Goal: Information Seeking & Learning: Learn about a topic

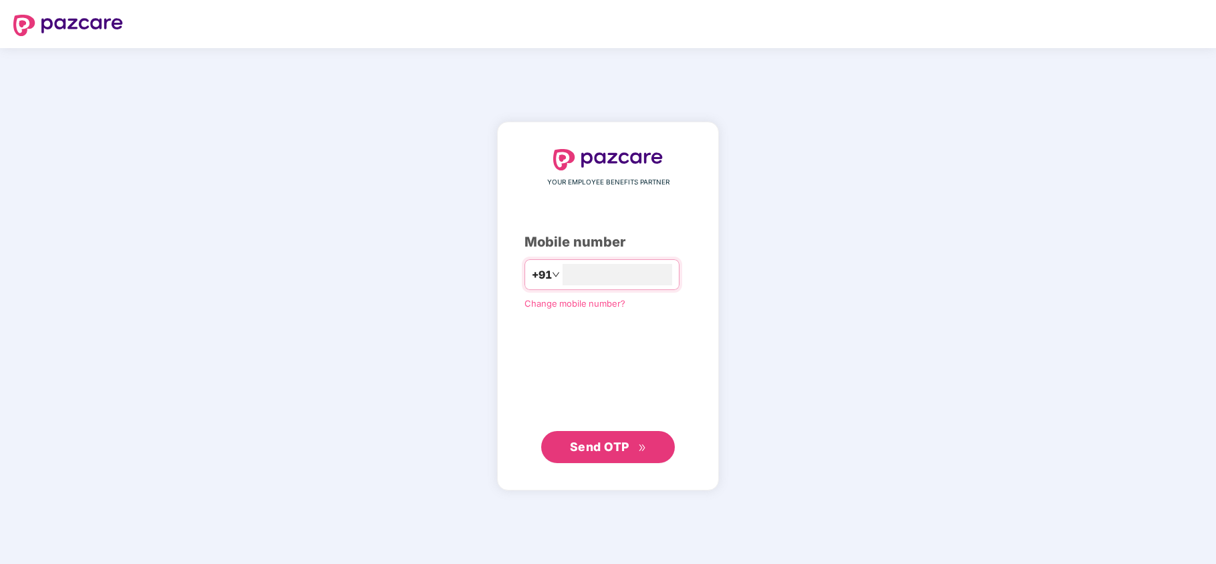
type input "**********"
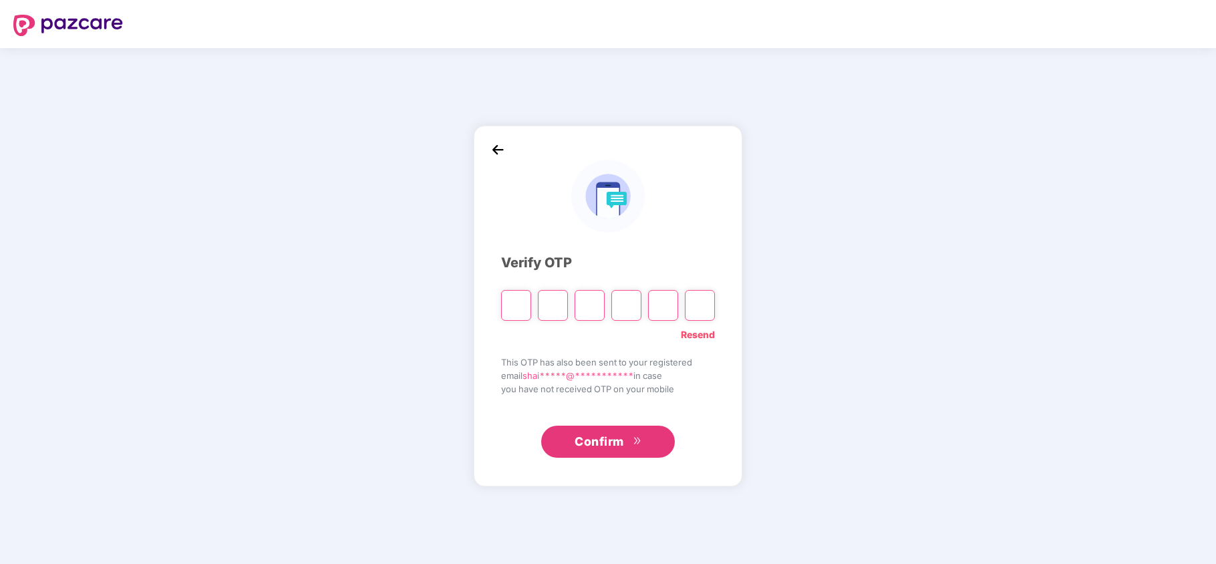
type input "*"
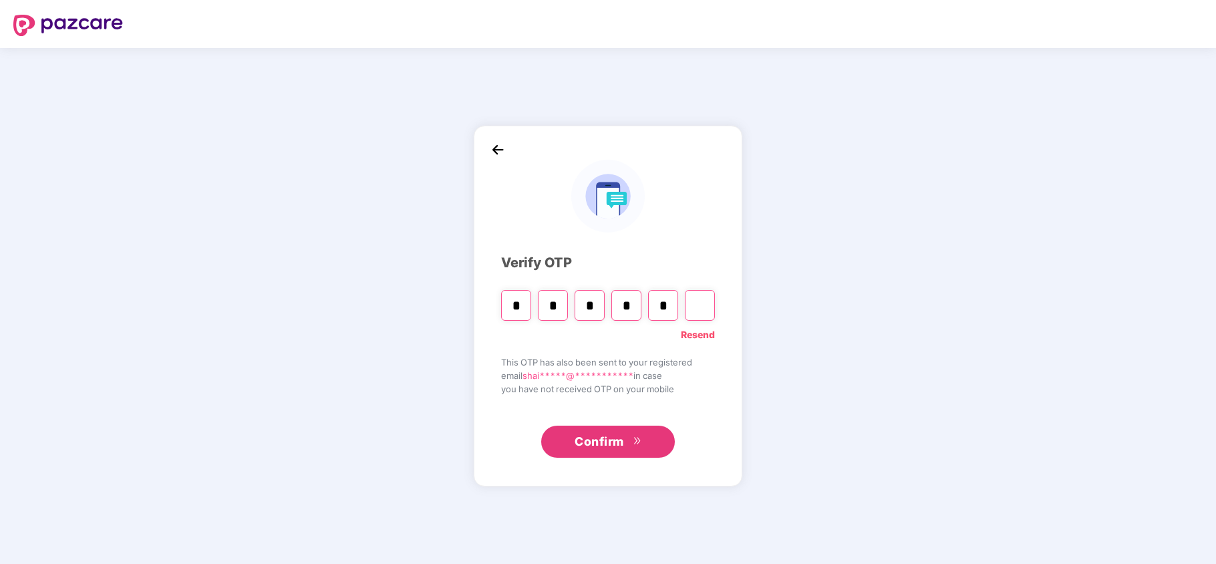
type input "*"
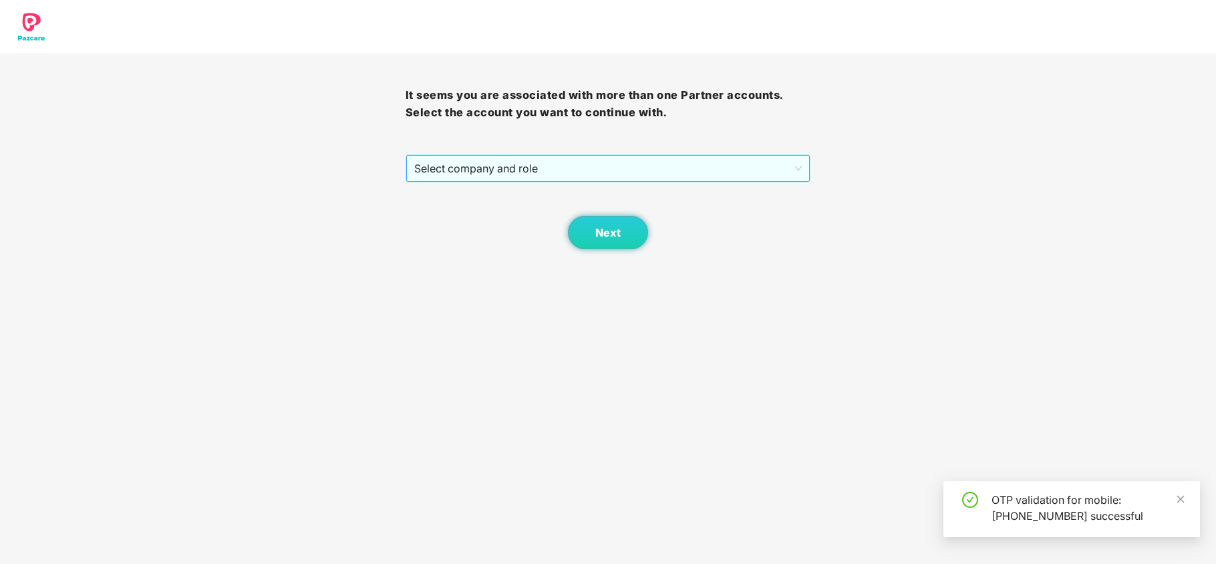
click at [496, 176] on span "Select company and role" at bounding box center [608, 168] width 388 height 25
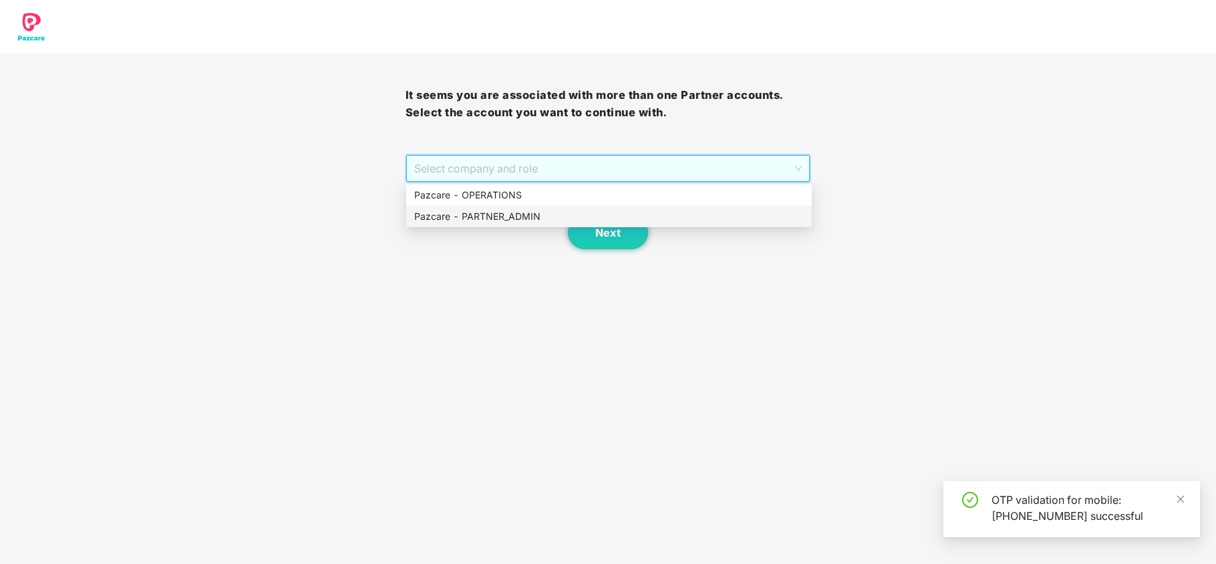
click at [492, 219] on div "Pazcare - PARTNER_ADMIN" at bounding box center [609, 216] width 390 height 15
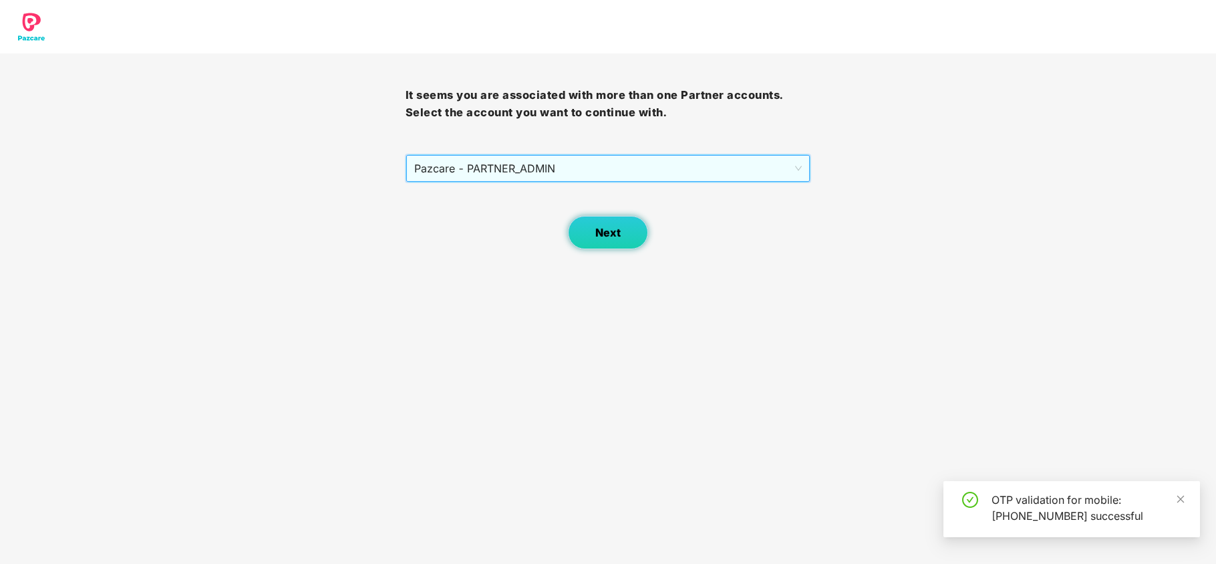
click at [579, 234] on button "Next" at bounding box center [608, 232] width 80 height 33
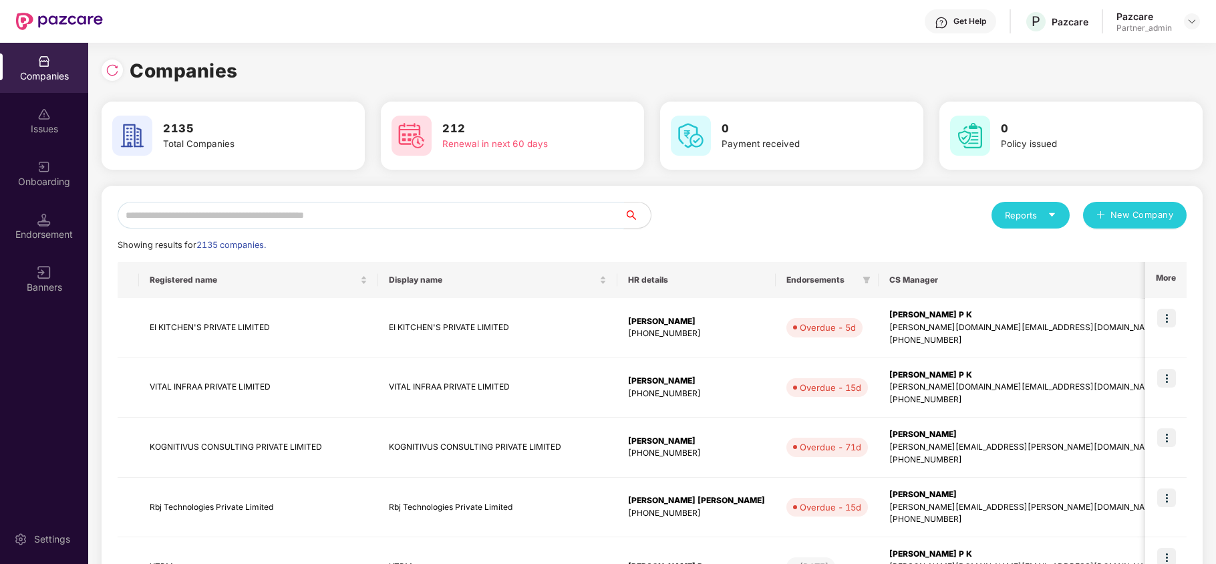
click at [345, 214] on input "text" at bounding box center [371, 215] width 507 height 27
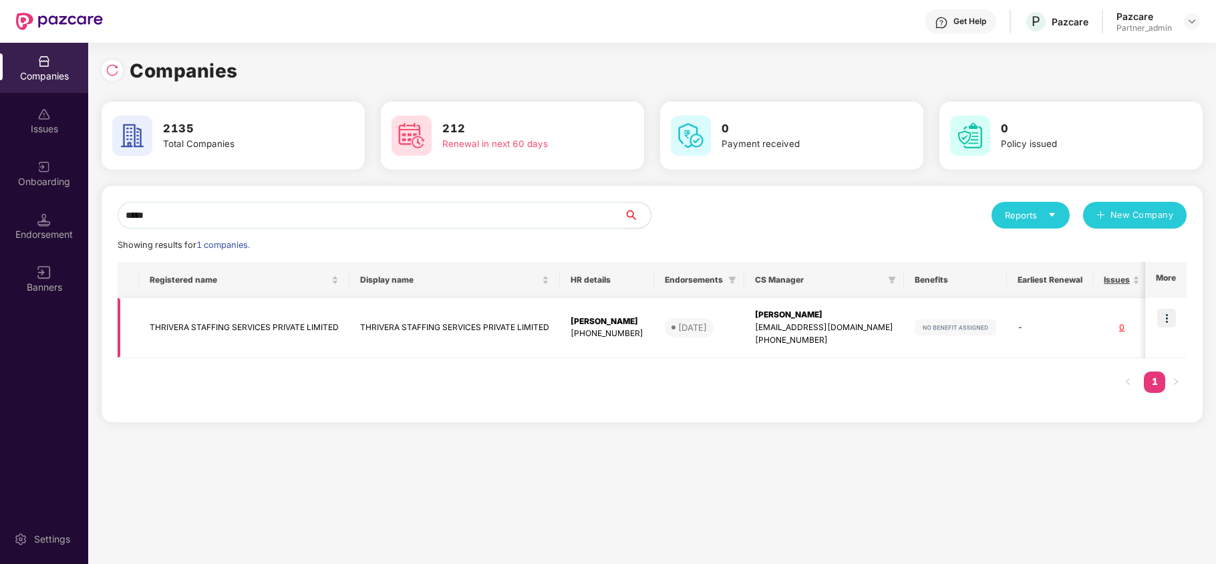
type input "*****"
click at [203, 329] on td "THRIVERA STAFFING SERVICES PRIVATE LIMITED" at bounding box center [244, 328] width 210 height 60
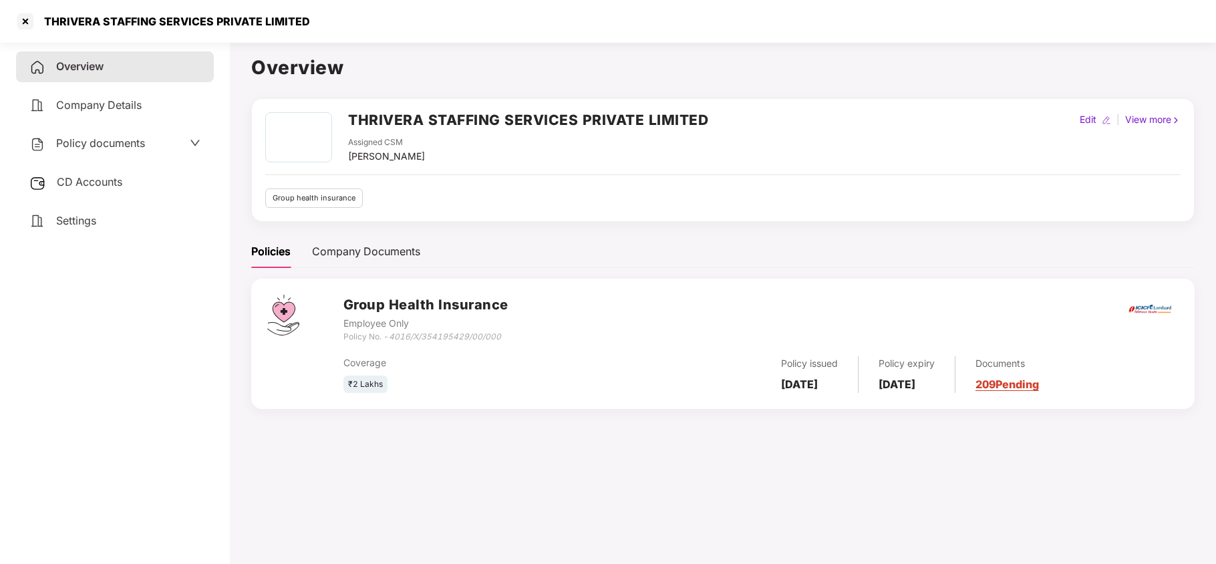
click at [108, 142] on span "Policy documents" at bounding box center [100, 142] width 89 height 13
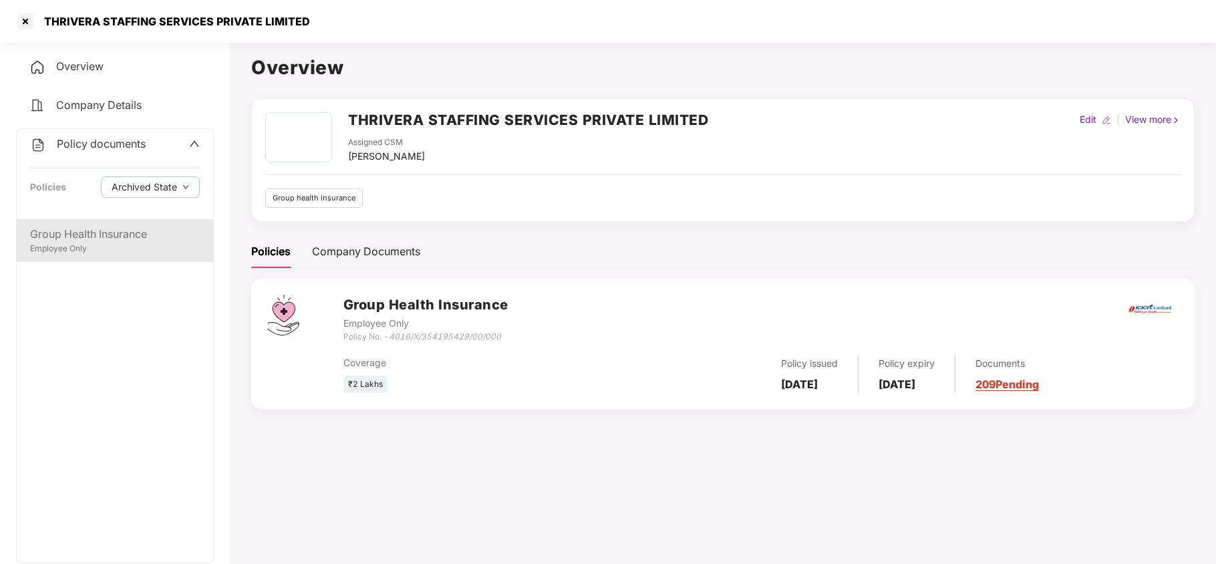
click at [83, 230] on div "Group Health Insurance" at bounding box center [115, 234] width 170 height 17
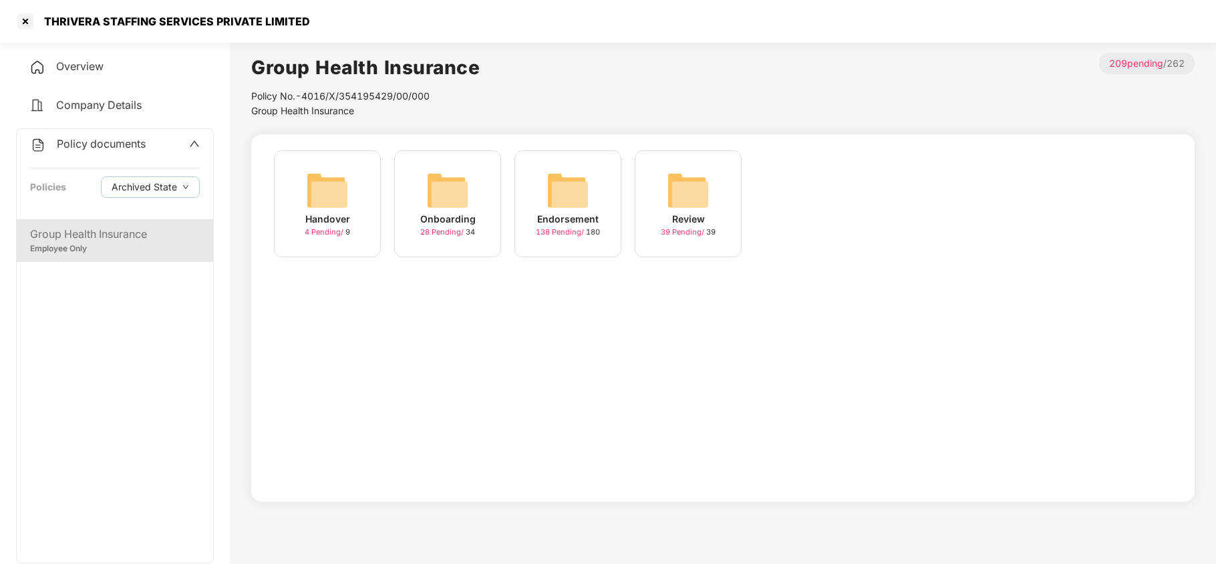
click at [573, 194] on img at bounding box center [568, 190] width 43 height 43
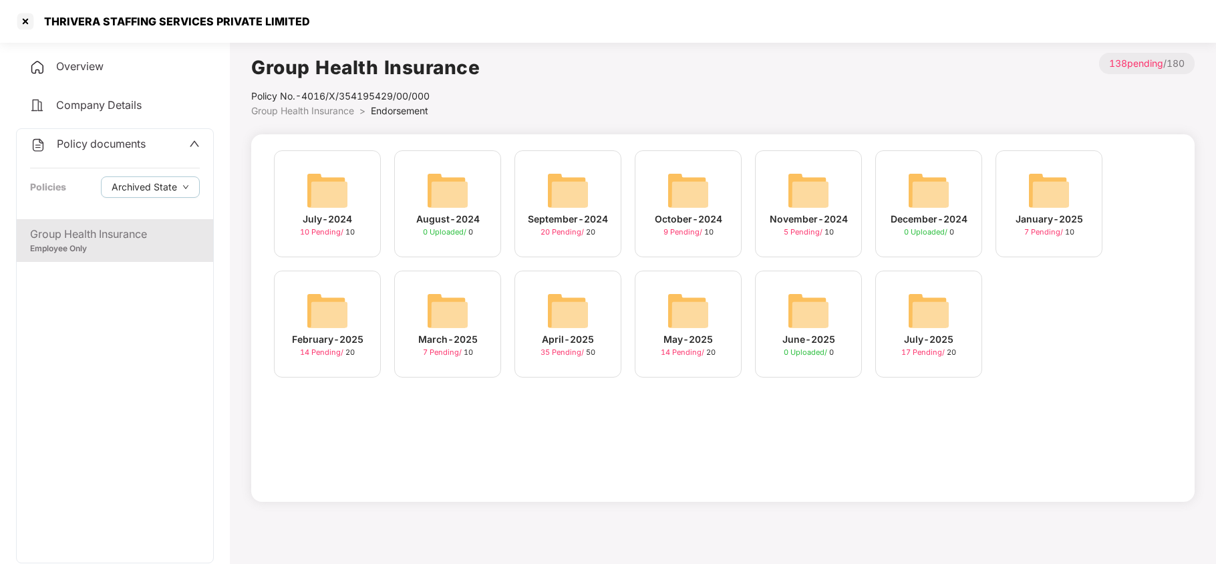
click at [926, 314] on img at bounding box center [928, 310] width 43 height 43
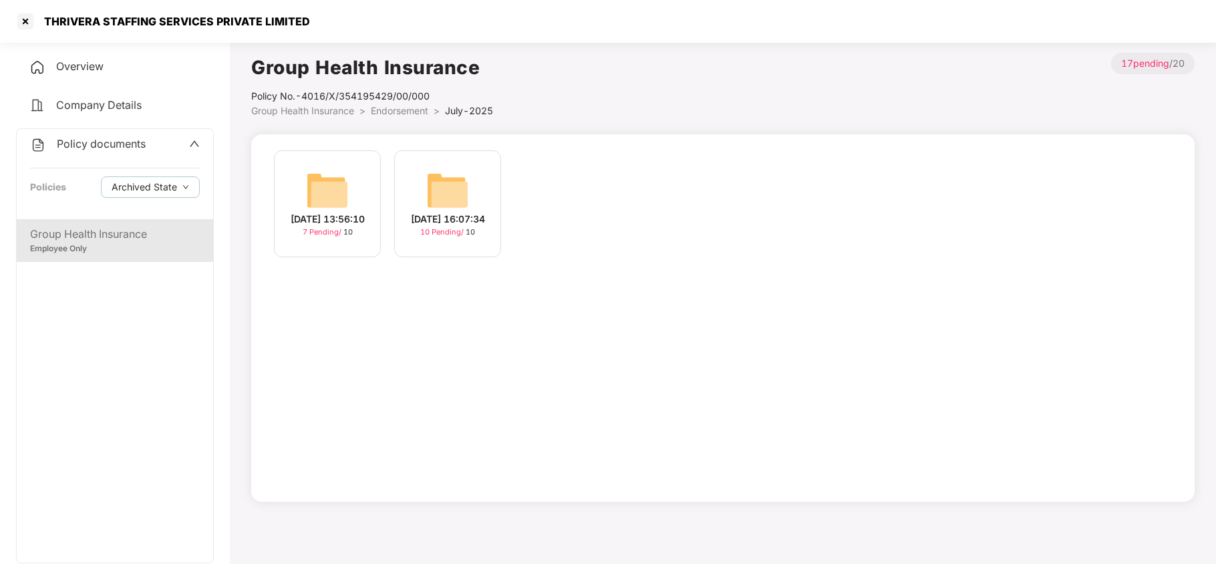
click at [321, 184] on img at bounding box center [327, 190] width 43 height 43
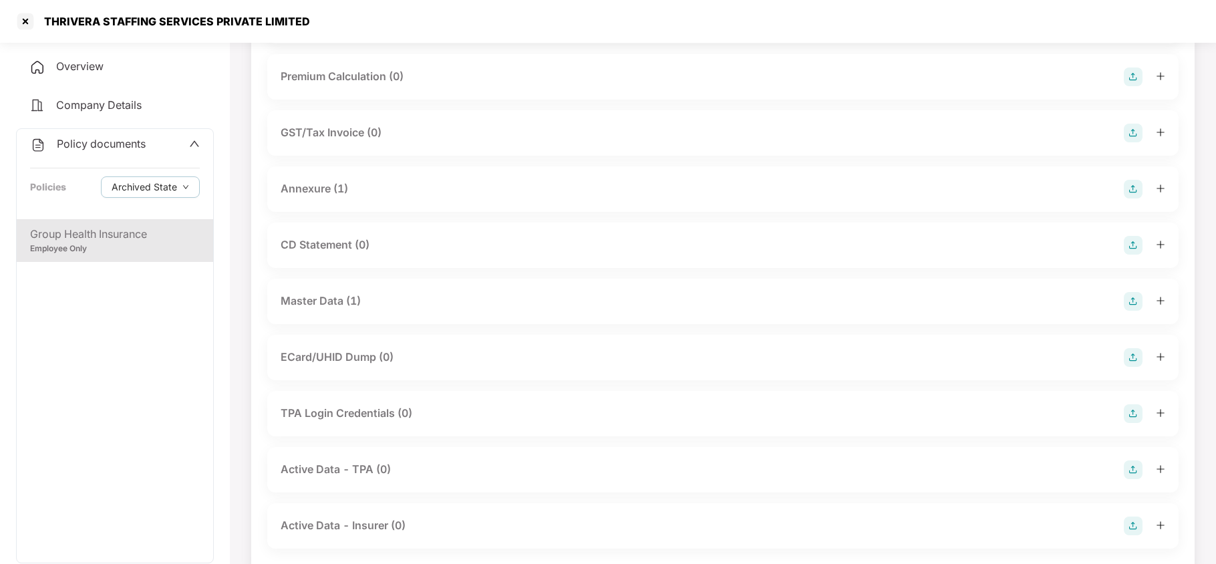
scroll to position [180, 0]
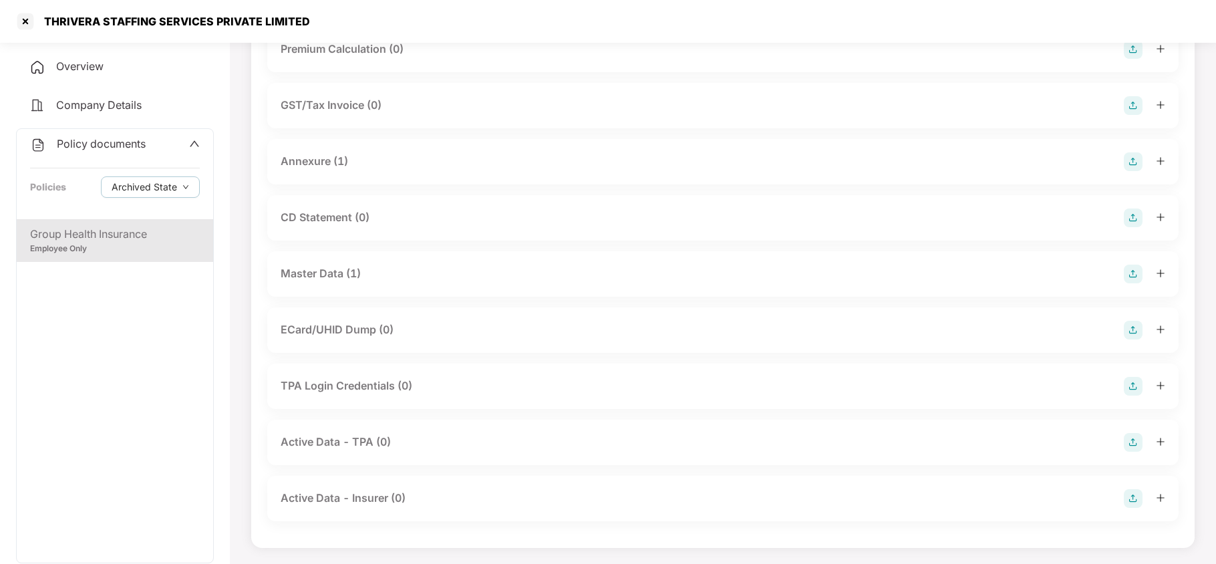
click at [332, 273] on div "Master Data (1)" at bounding box center [321, 273] width 80 height 17
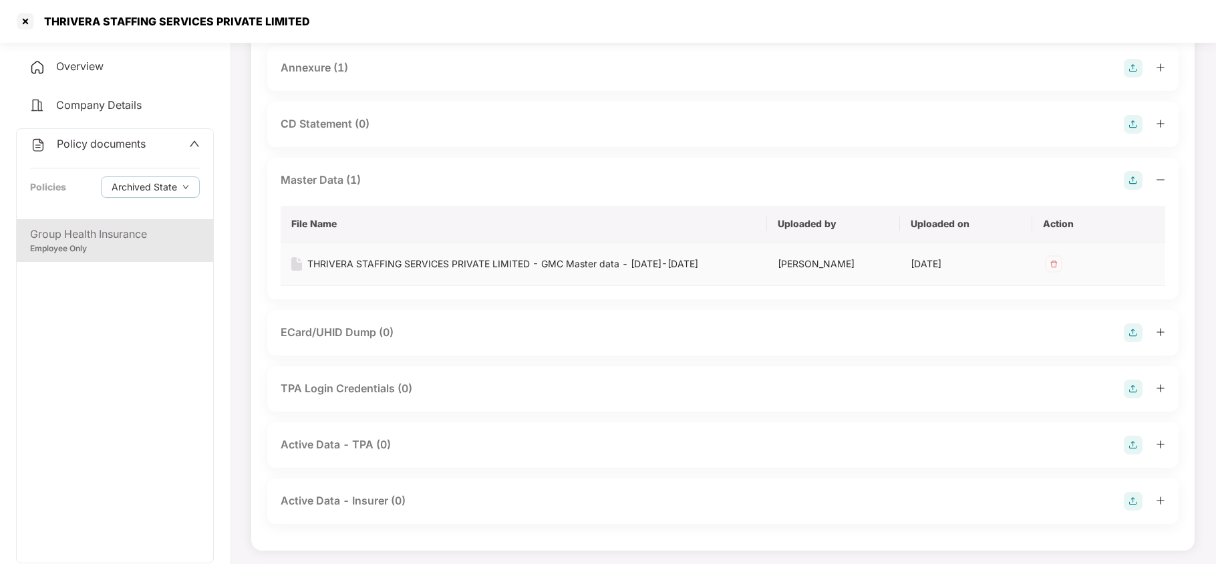
scroll to position [276, 0]
click at [591, 261] on div "THRIVERA STAFFING SERVICES PRIVATE LIMITED - GMC Master data - [DATE]-[DATE]" at bounding box center [502, 261] width 391 height 15
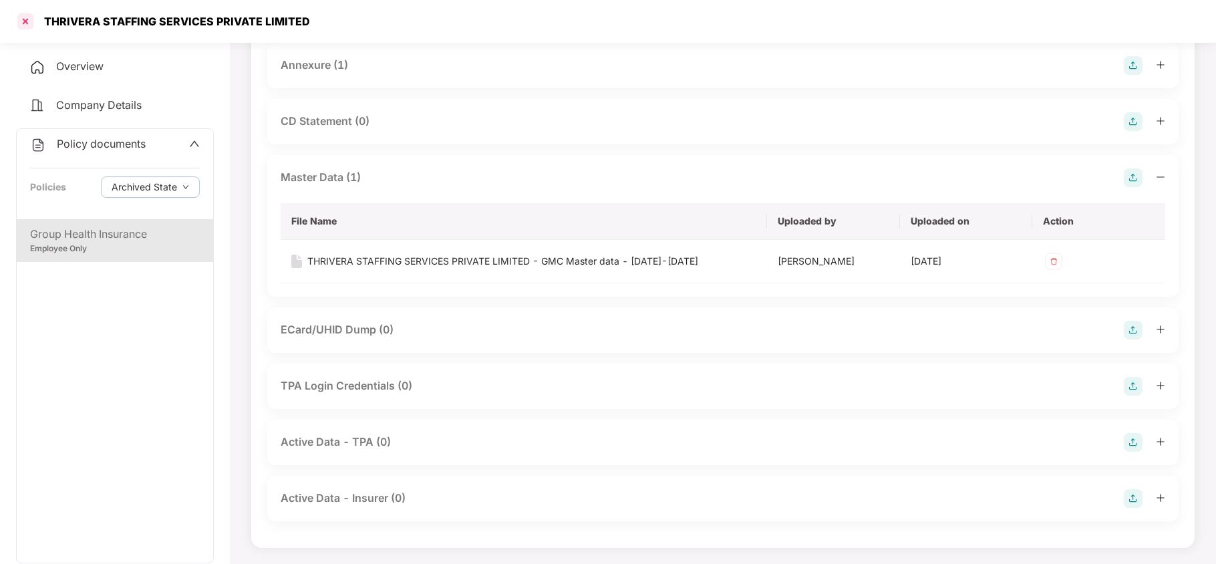
click at [27, 24] on div at bounding box center [25, 21] width 21 height 21
